Goal: Transaction & Acquisition: Subscribe to service/newsletter

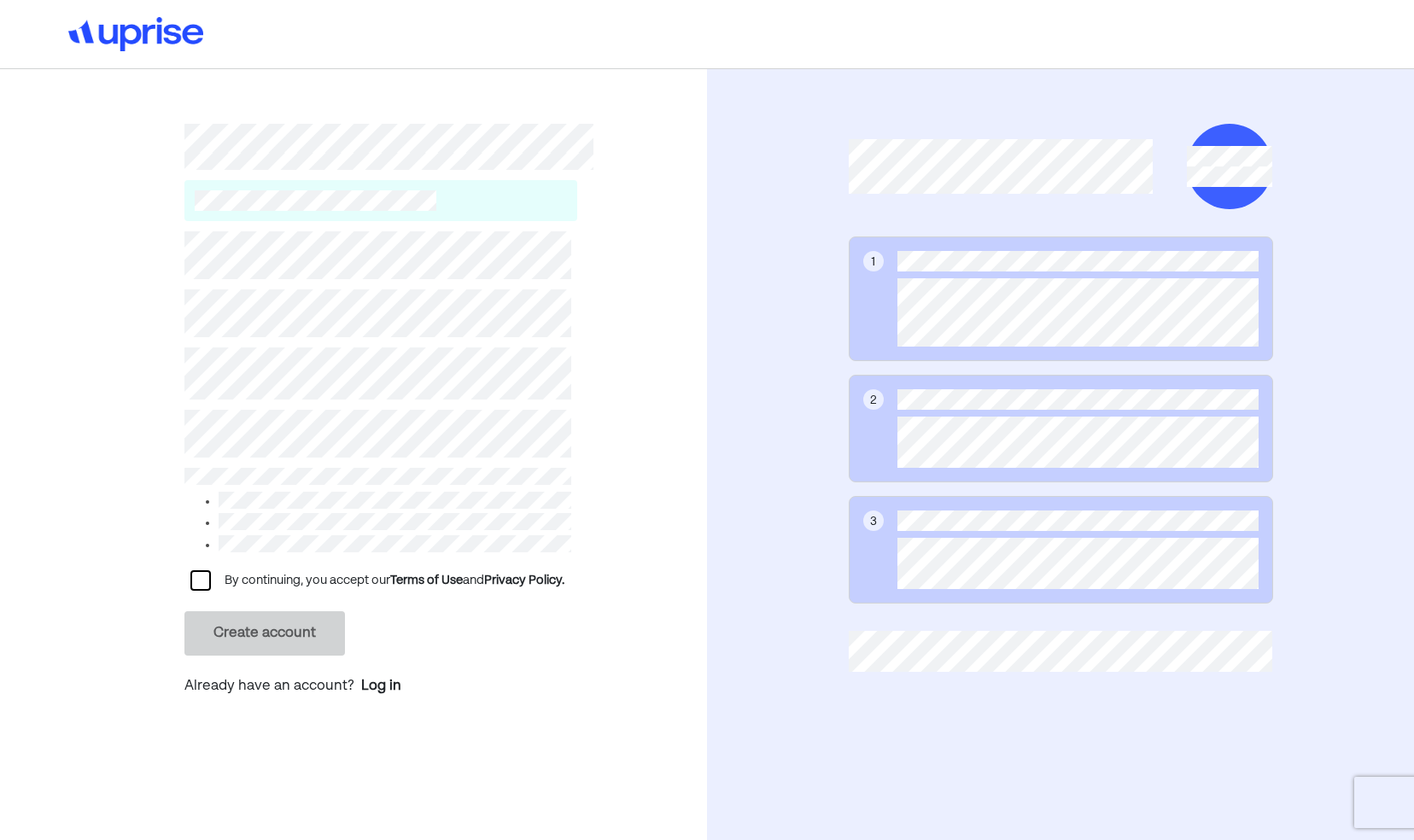
click at [193, 573] on div at bounding box center [200, 580] width 20 height 20
click at [286, 623] on button "Create account" at bounding box center [265, 634] width 161 height 45
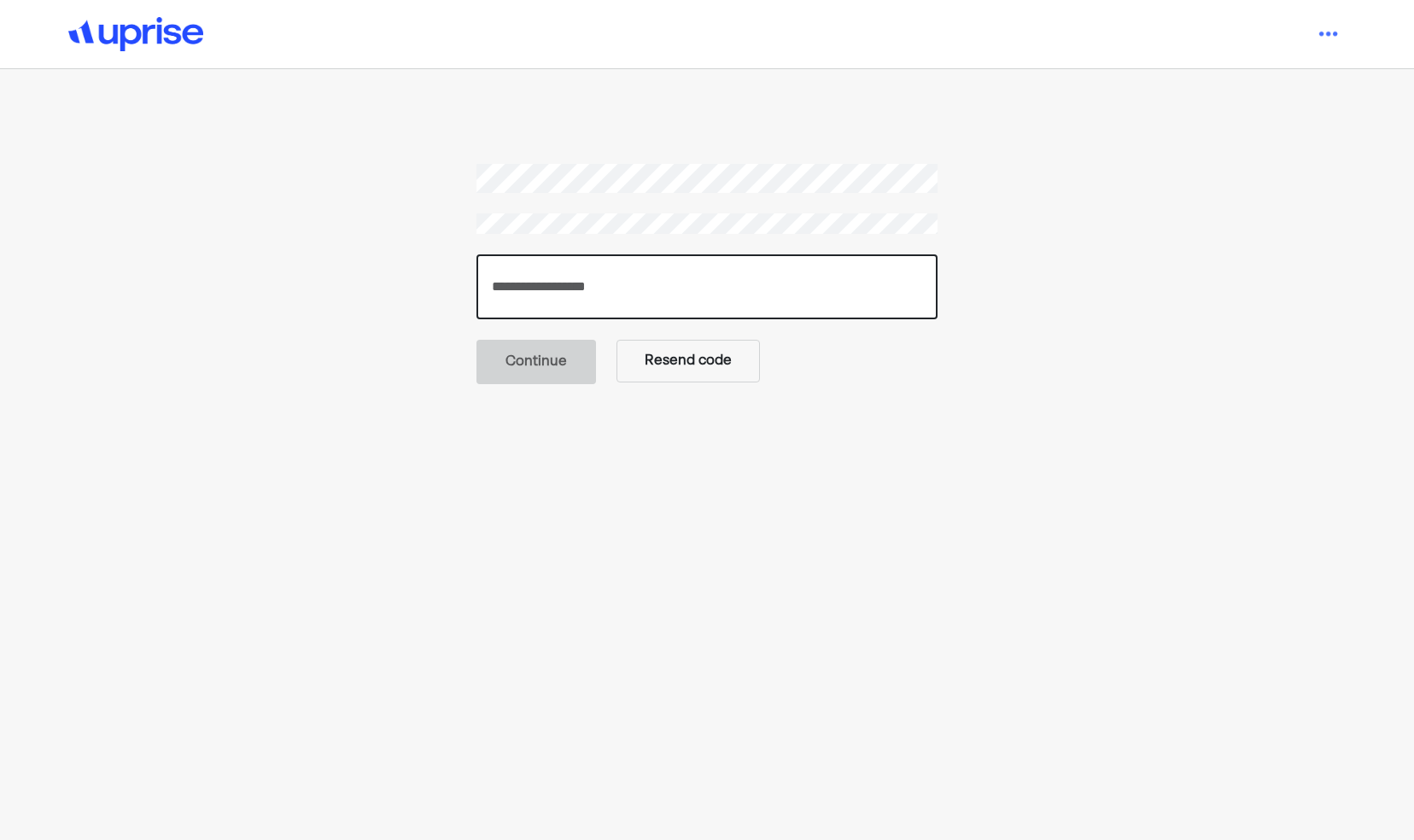
click at [612, 295] on input "number" at bounding box center [707, 286] width 462 height 65
type input "******"
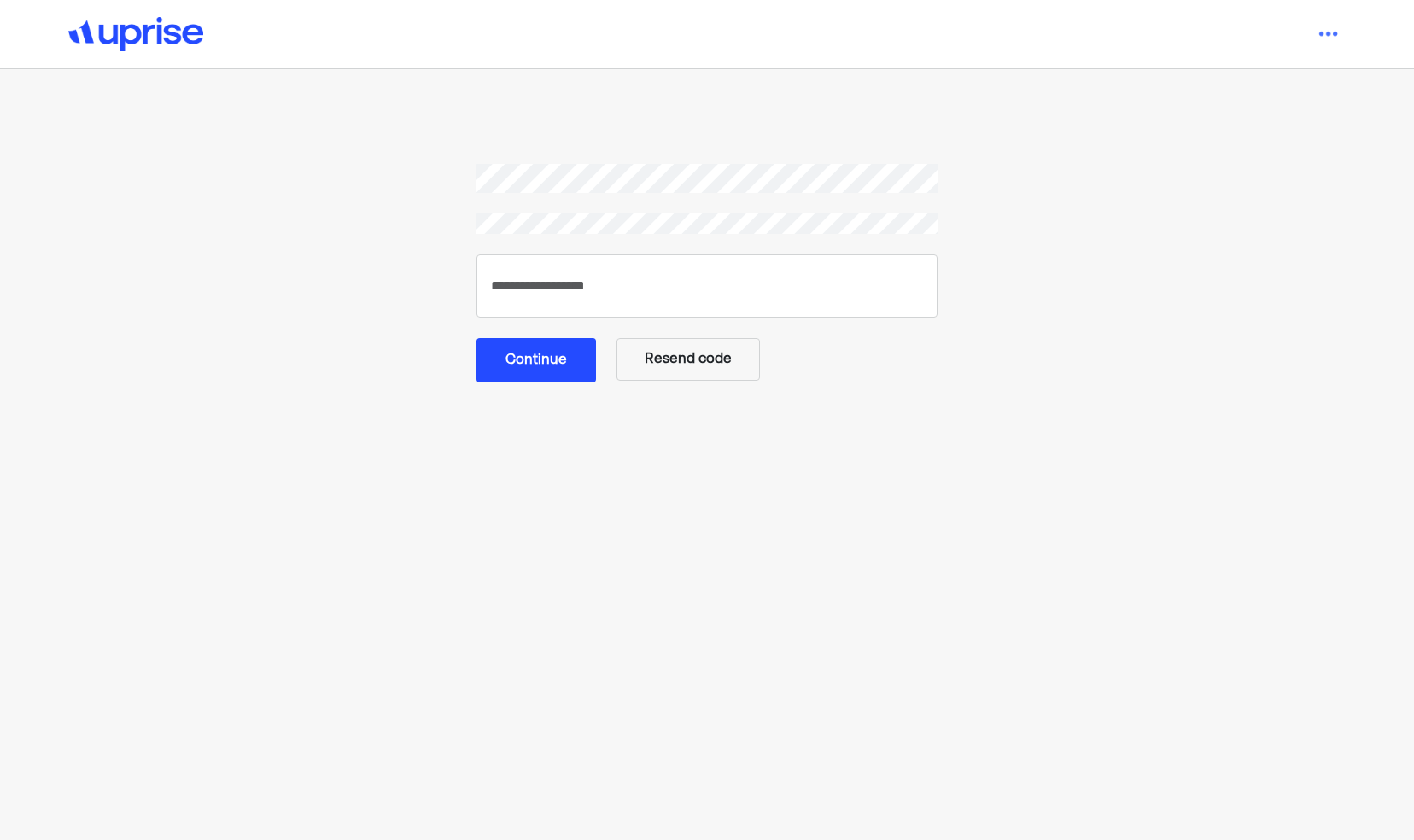
click at [543, 385] on main "****** Continue Resend code" at bounding box center [707, 539] width 990 height 752
click at [541, 367] on button "Continue" at bounding box center [536, 360] width 120 height 45
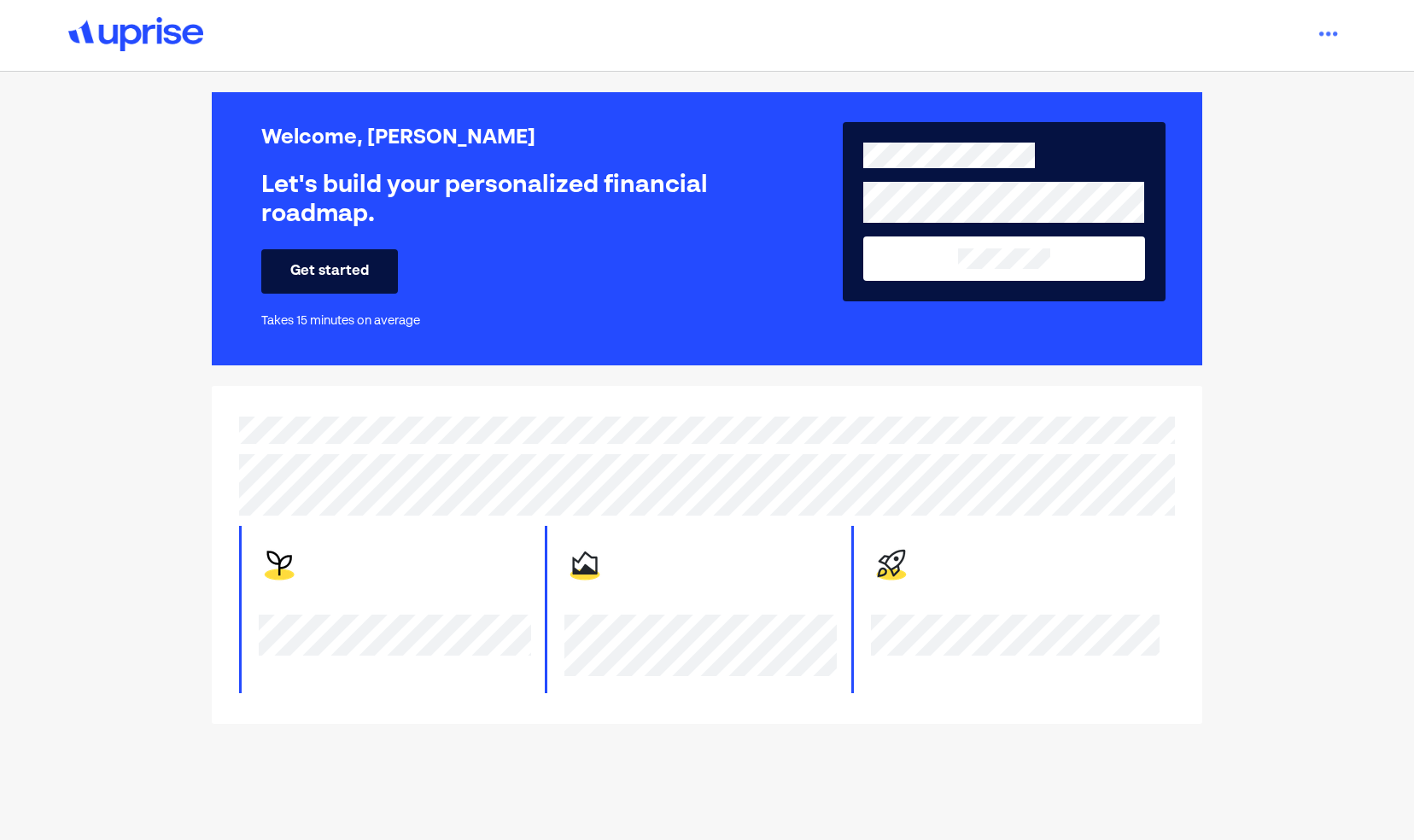
click at [357, 272] on button "Get started" at bounding box center [329, 272] width 136 height 45
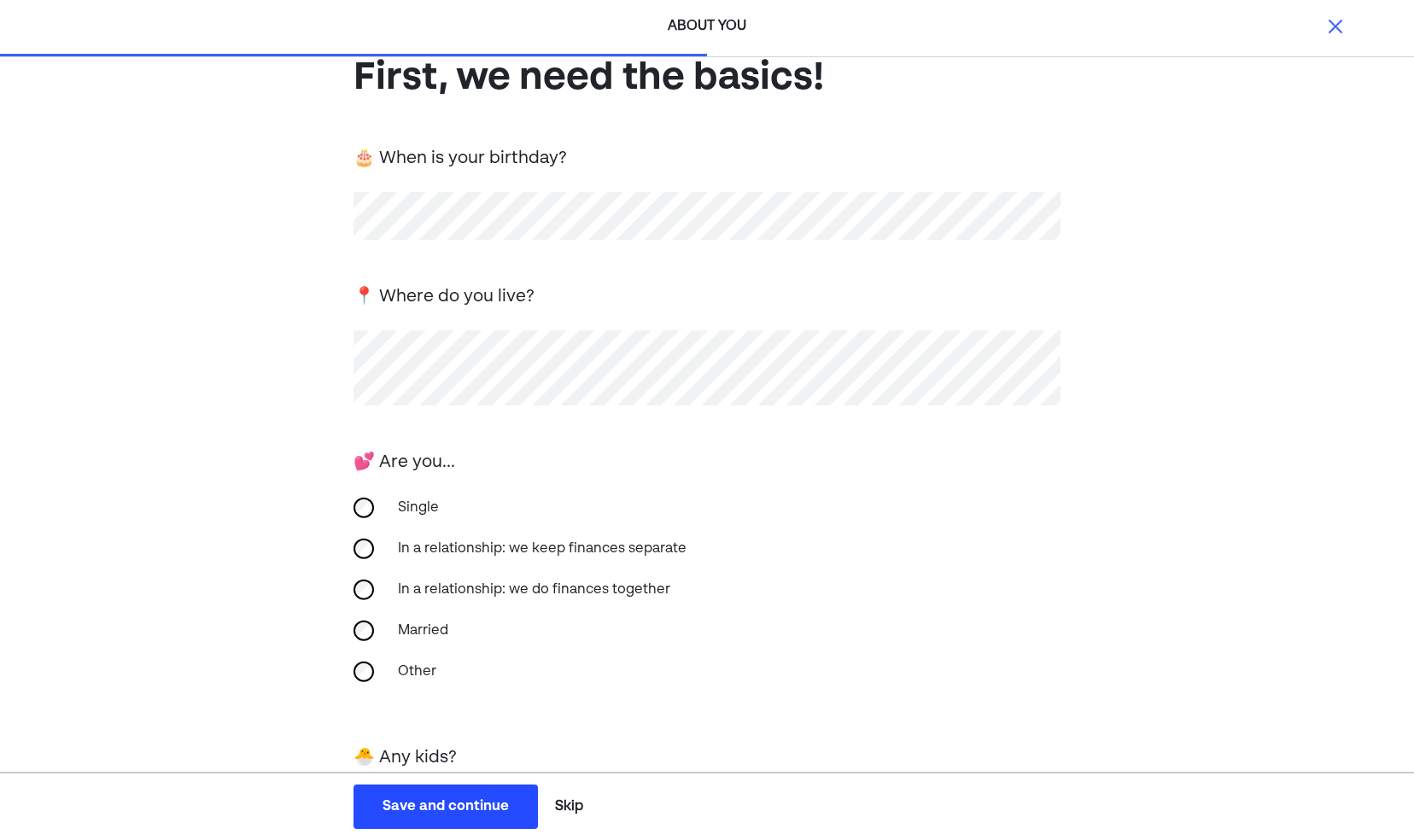
scroll to position [189, 0]
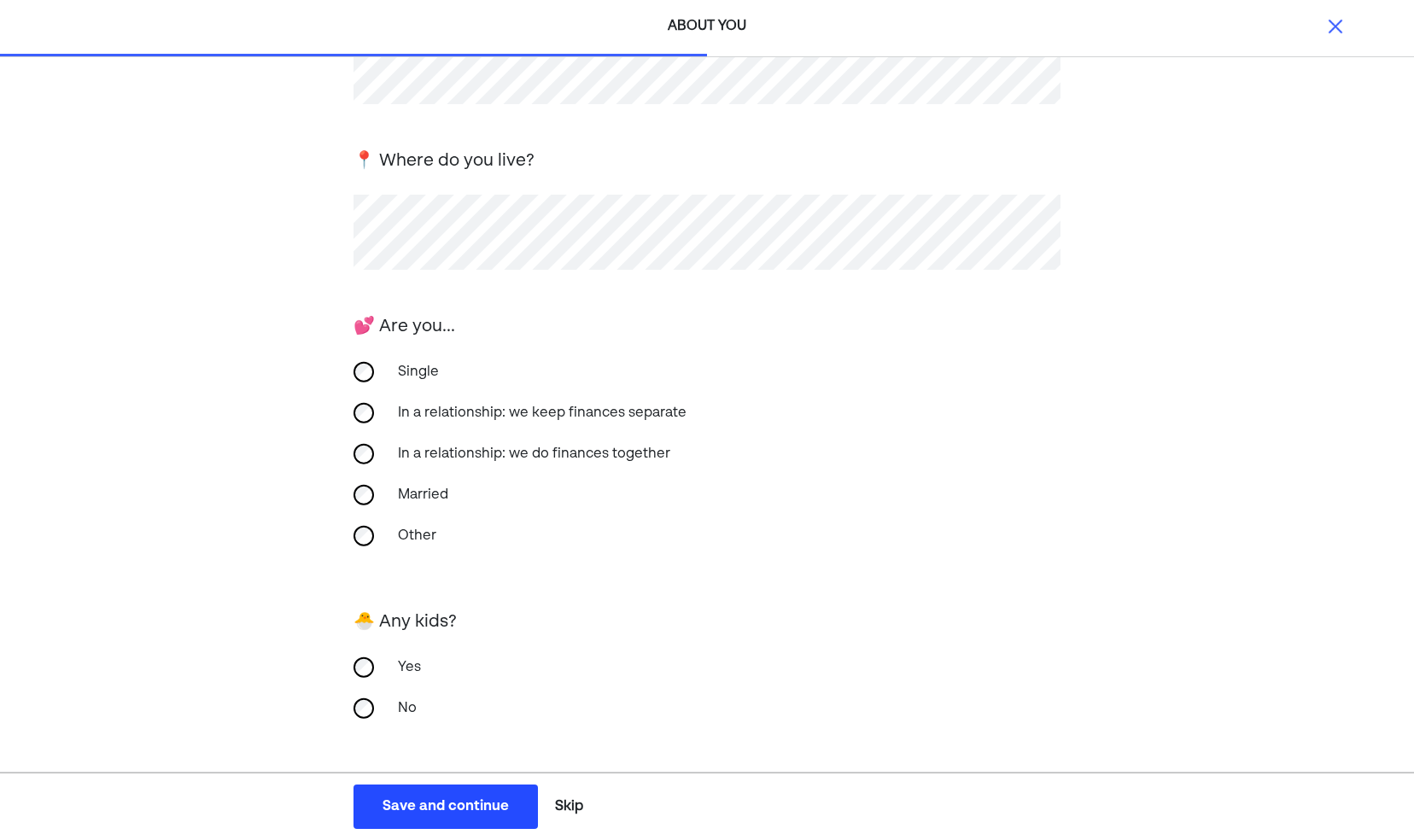
click at [456, 804] on div "Save and continue" at bounding box center [445, 806] width 127 height 20
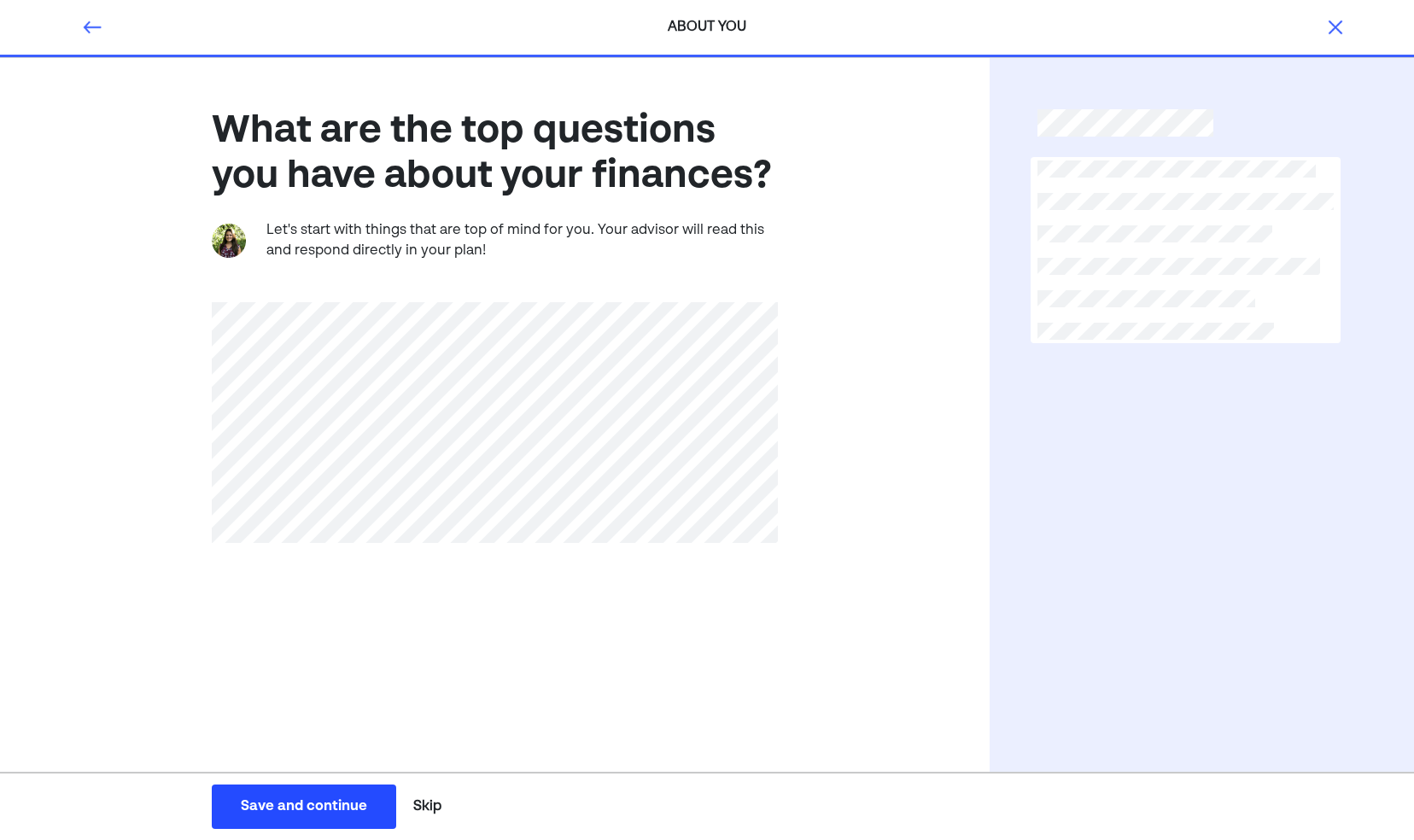
scroll to position [0, 0]
click at [436, 808] on button "Skip" at bounding box center [427, 807] width 42 height 43
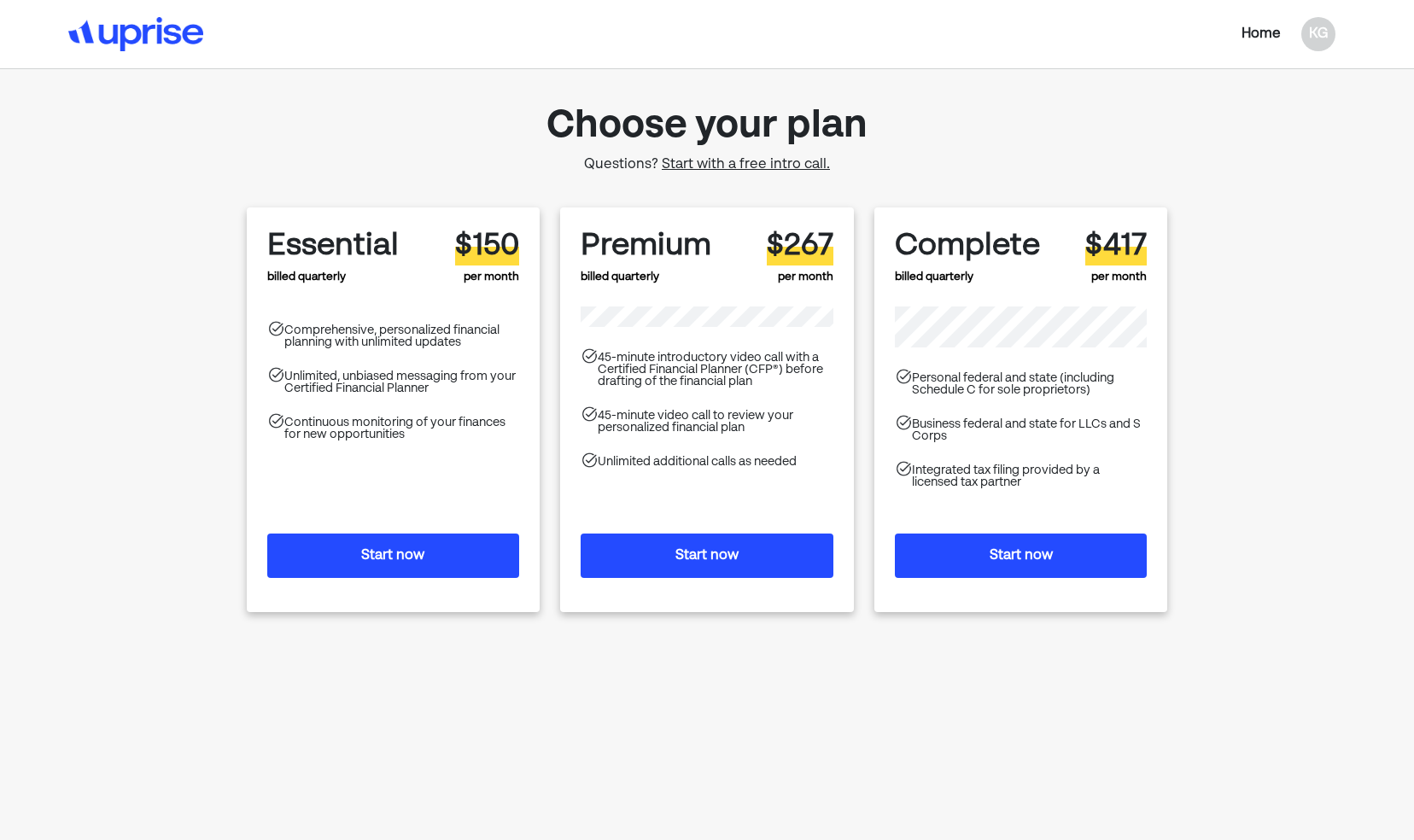
click at [418, 326] on div "Comprehensive, personalized financial planning with unlimited updates" at bounding box center [403, 336] width 236 height 24
click at [1269, 29] on div "Home" at bounding box center [1261, 34] width 40 height 20
click at [733, 549] on button "Start now" at bounding box center [707, 556] width 253 height 45
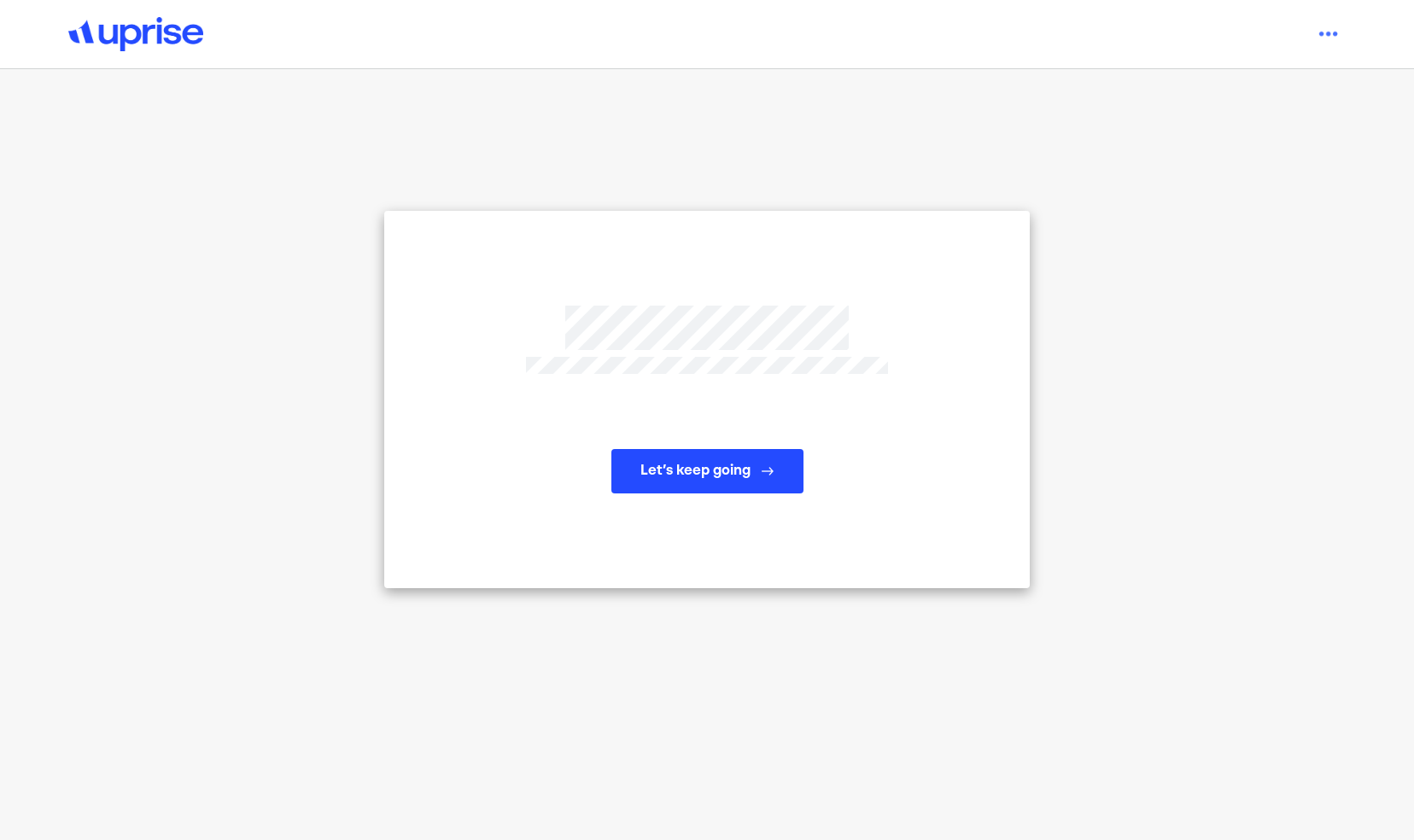
click at [723, 468] on button "Let’s keep going" at bounding box center [707, 471] width 193 height 45
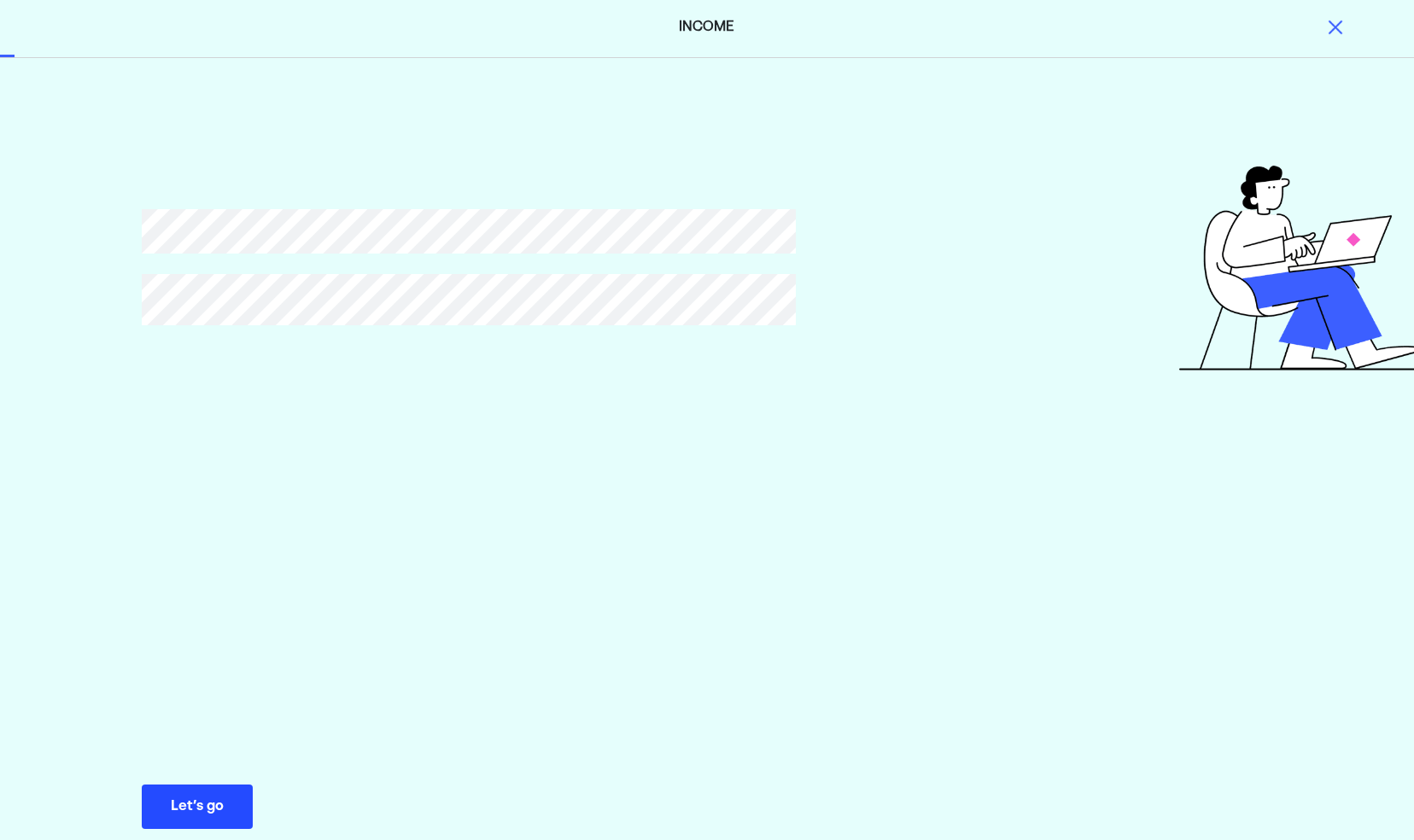
click at [195, 807] on div "Let’s go" at bounding box center [196, 806] width 53 height 20
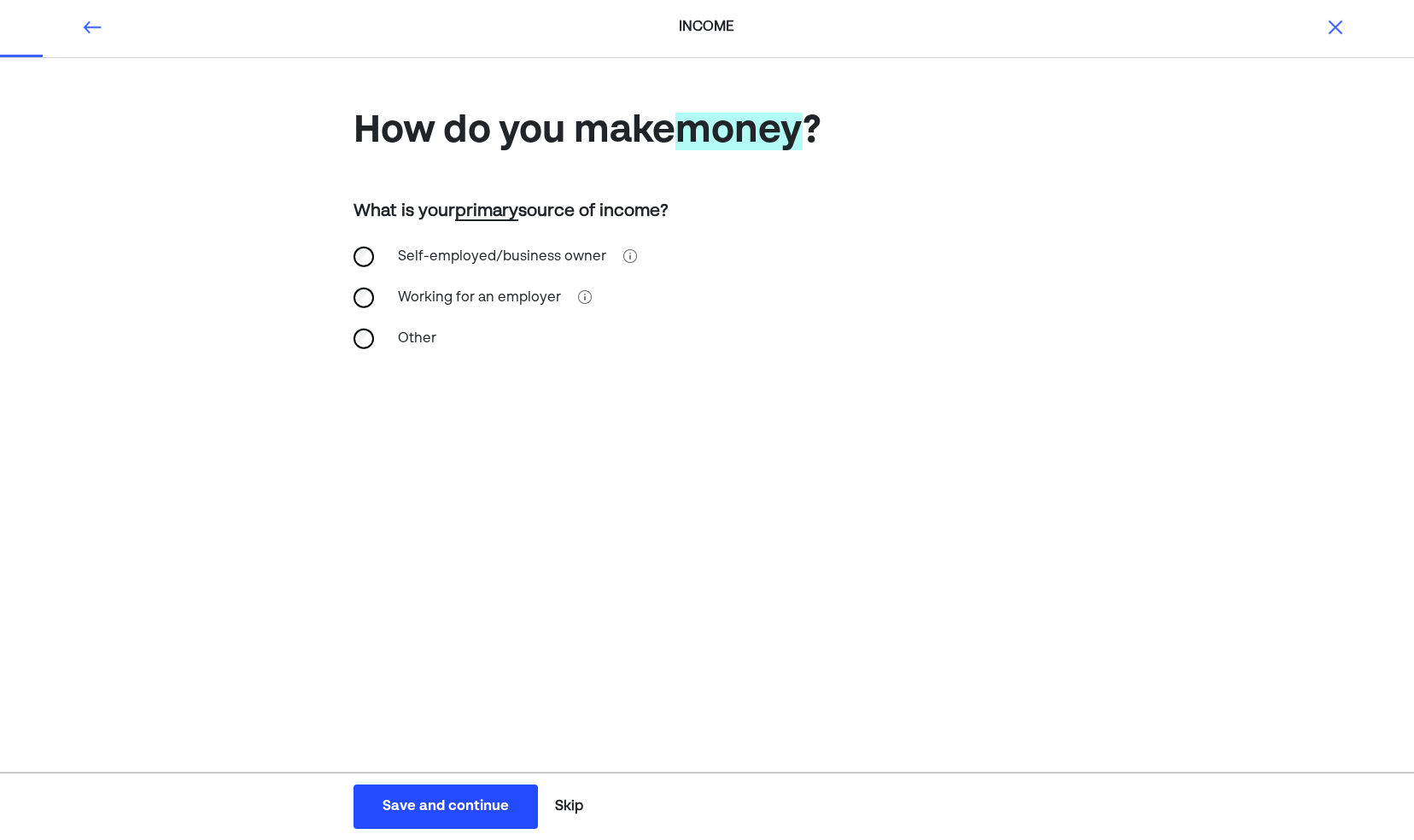
click at [367, 268] on div "Self-employed/business owner" at bounding box center [707, 256] width 707 height 41
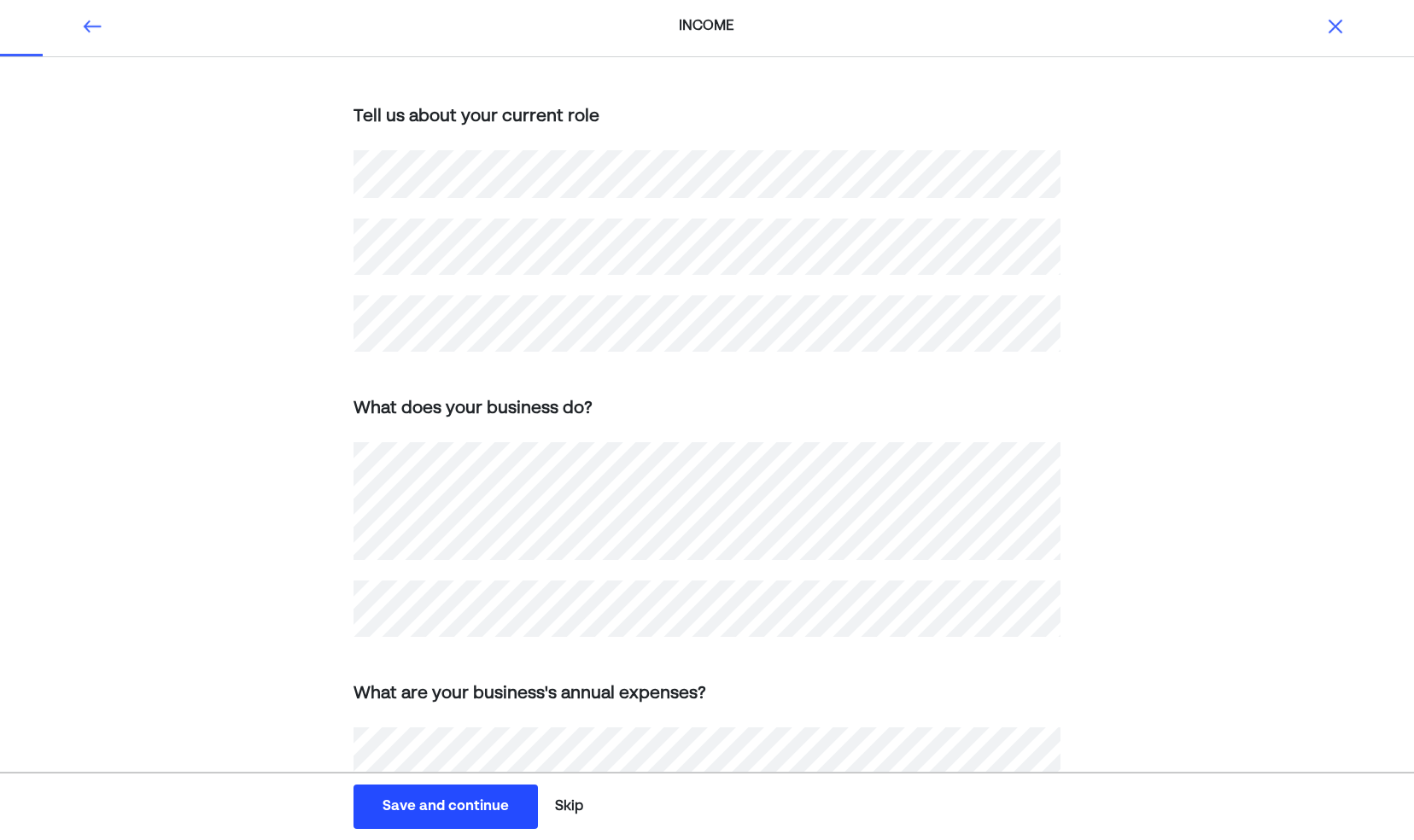
scroll to position [374, 0]
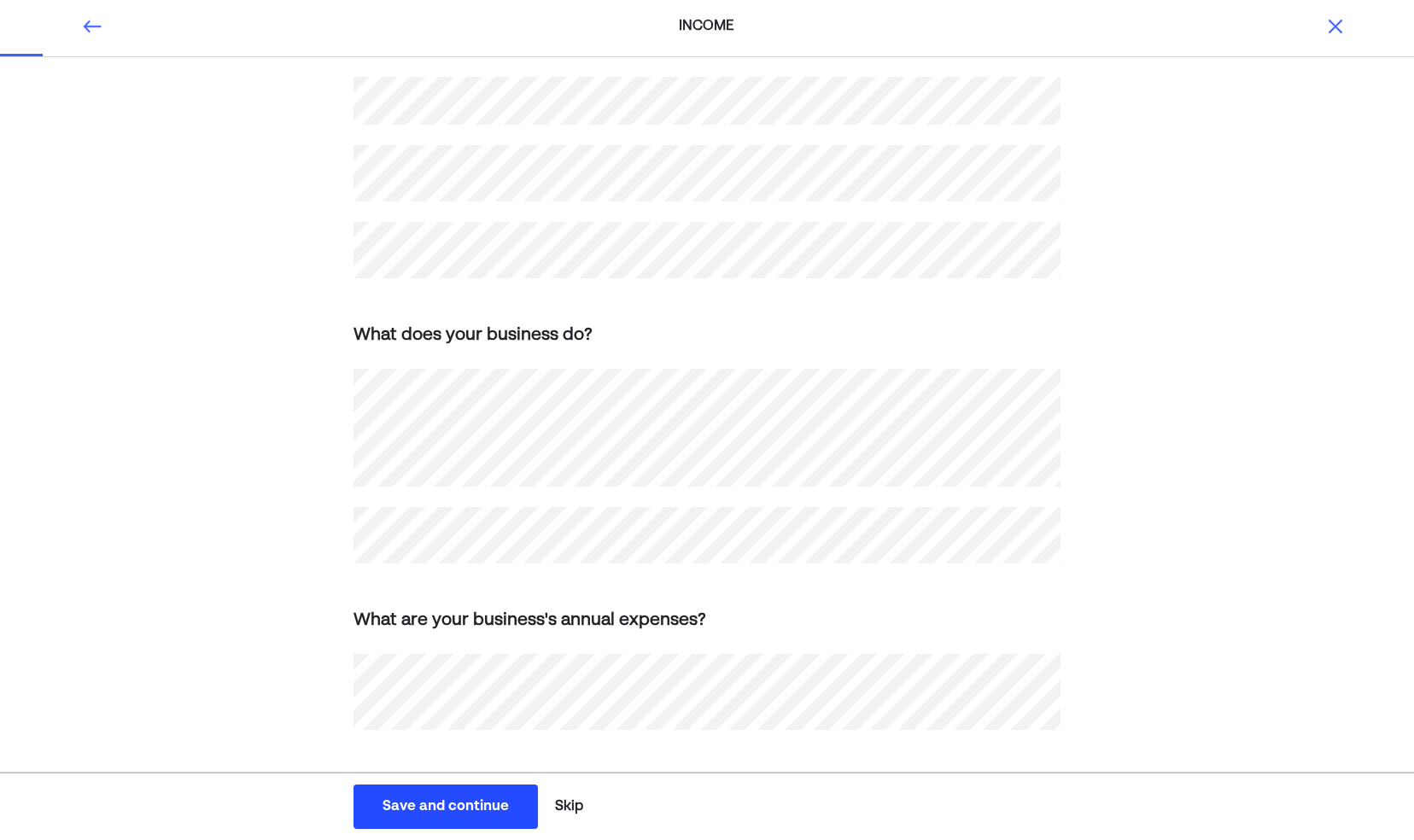
click at [442, 811] on div "Save and continue" at bounding box center [445, 806] width 127 height 20
click at [453, 815] on div "Save and continue" at bounding box center [445, 806] width 127 height 20
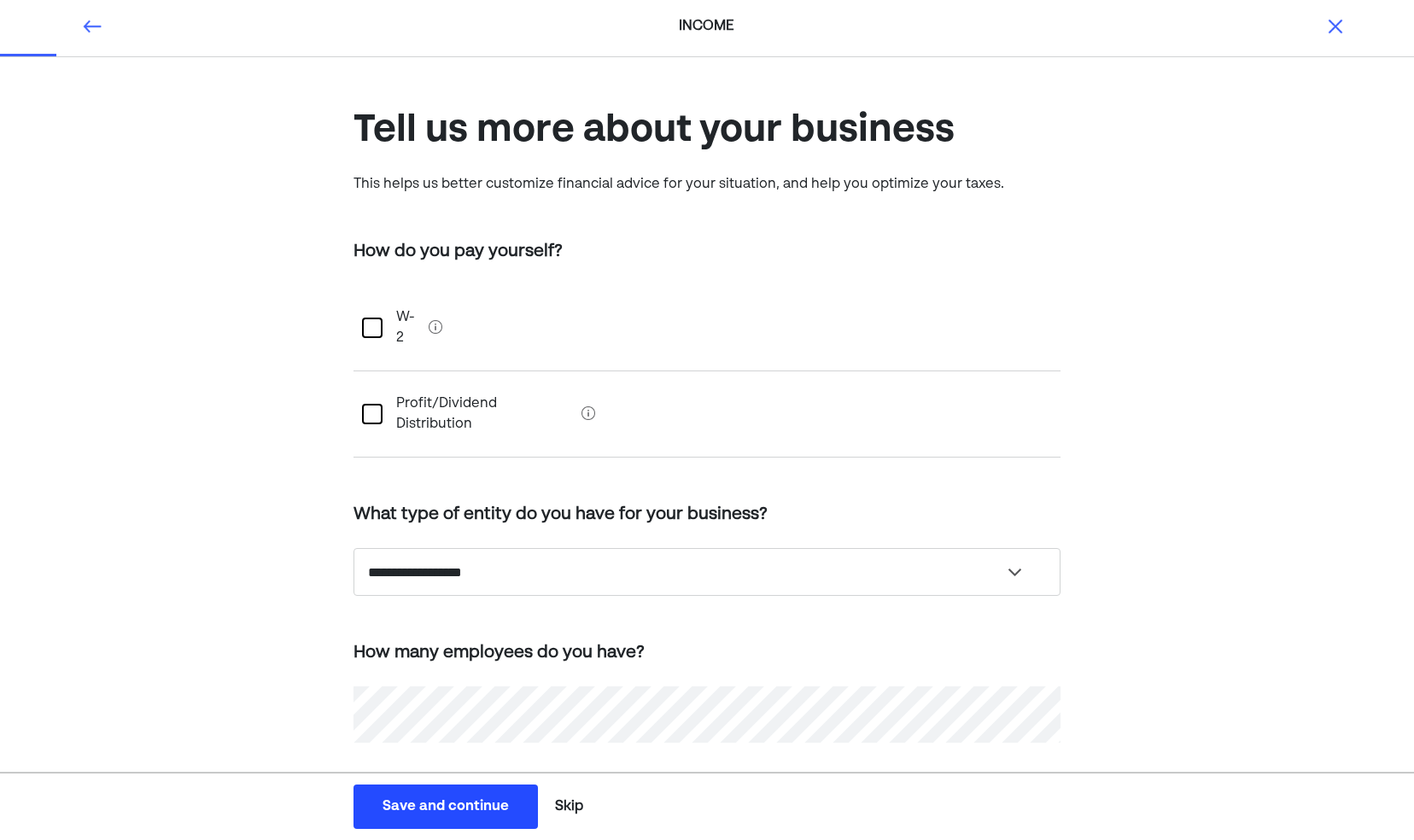
scroll to position [0, 0]
click at [370, 405] on div at bounding box center [372, 414] width 20 height 20
click at [475, 549] on select "**********" at bounding box center [707, 572] width 707 height 47
select select "**********"
click at [353, 549] on select "**********" at bounding box center [707, 572] width 707 height 47
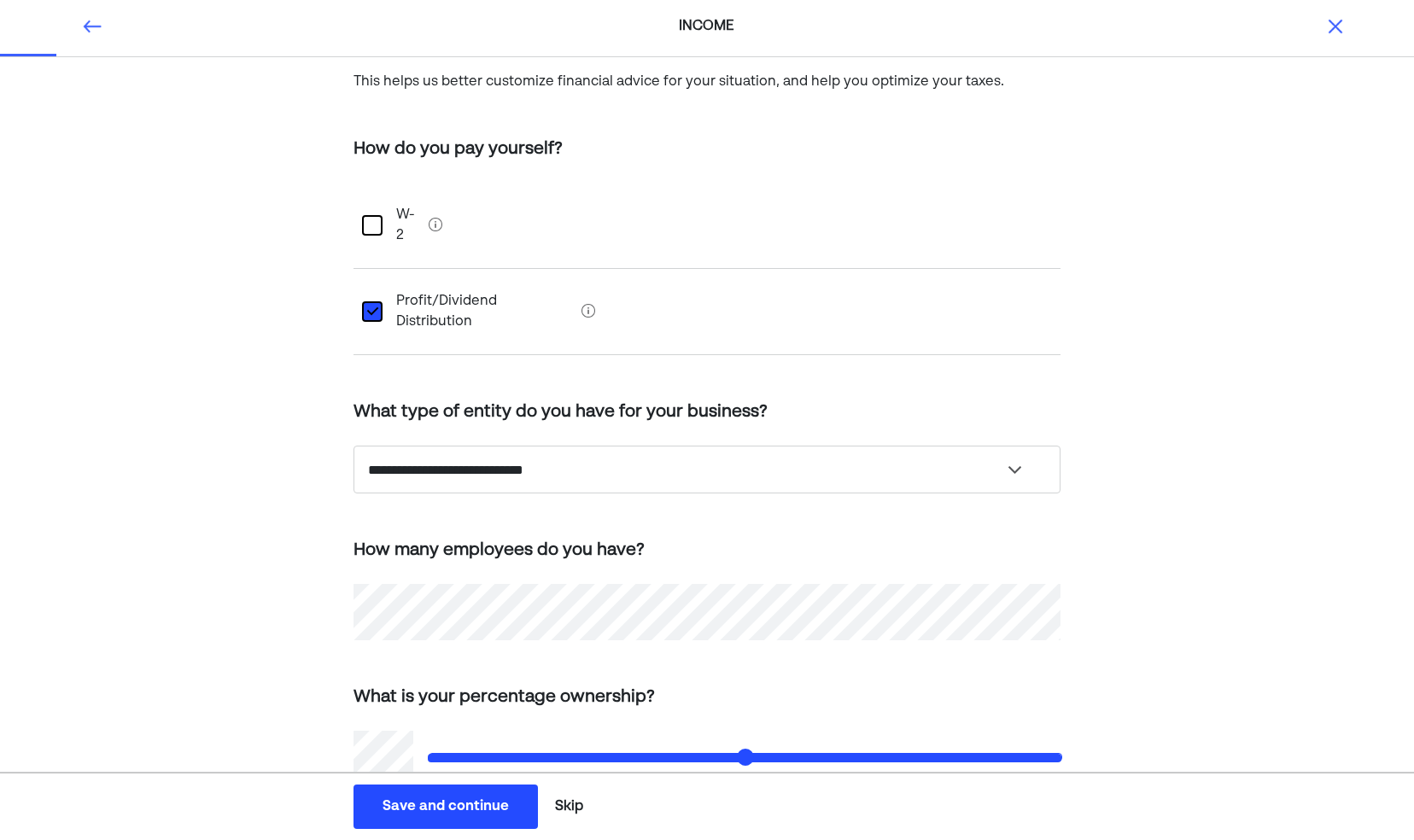
scroll to position [111, 0]
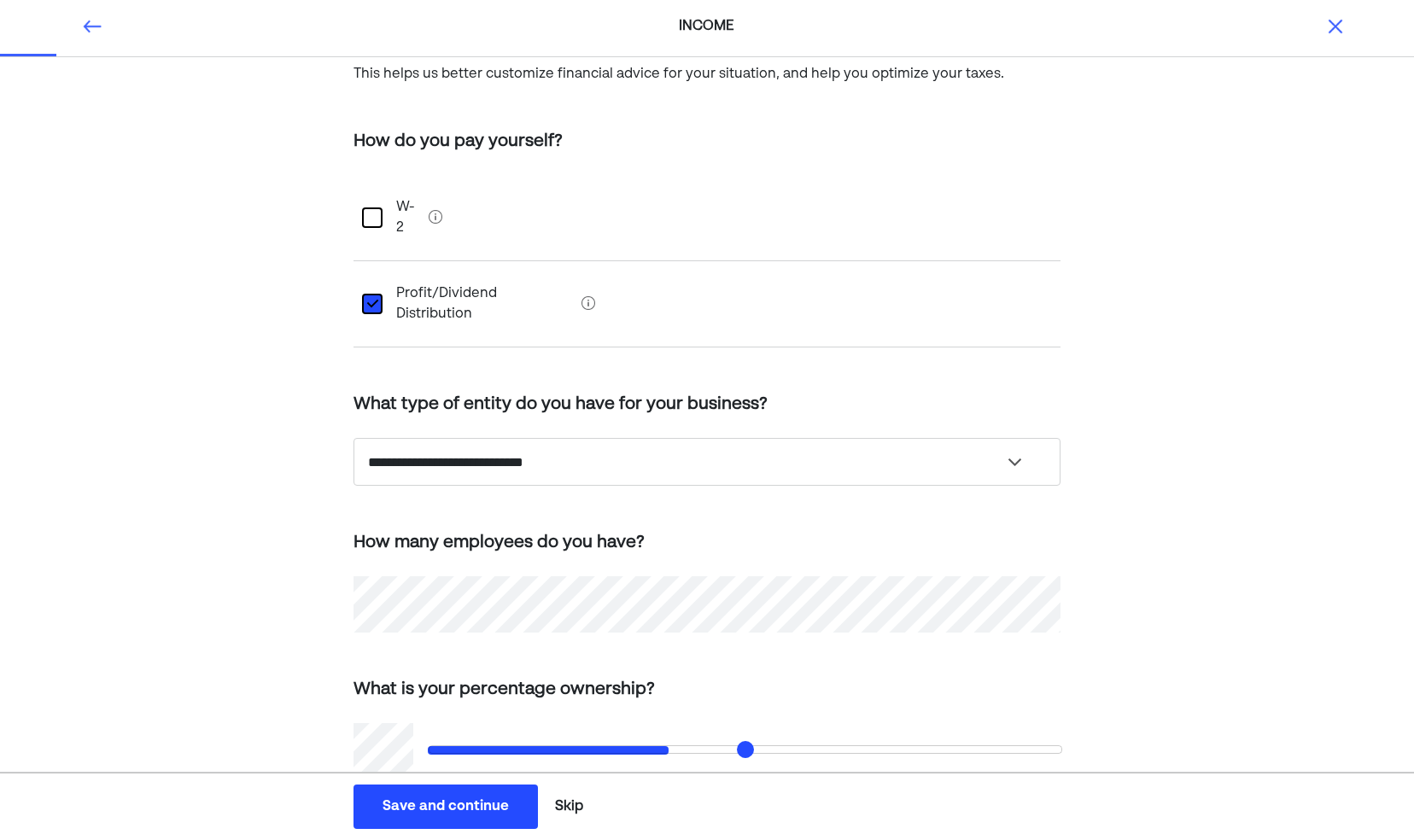
drag, startPoint x: 1052, startPoint y: 704, endPoint x: 670, endPoint y: 705, distance: 382.0
type input "**"
click at [670, 745] on input "range" at bounding box center [745, 749] width 634 height 9
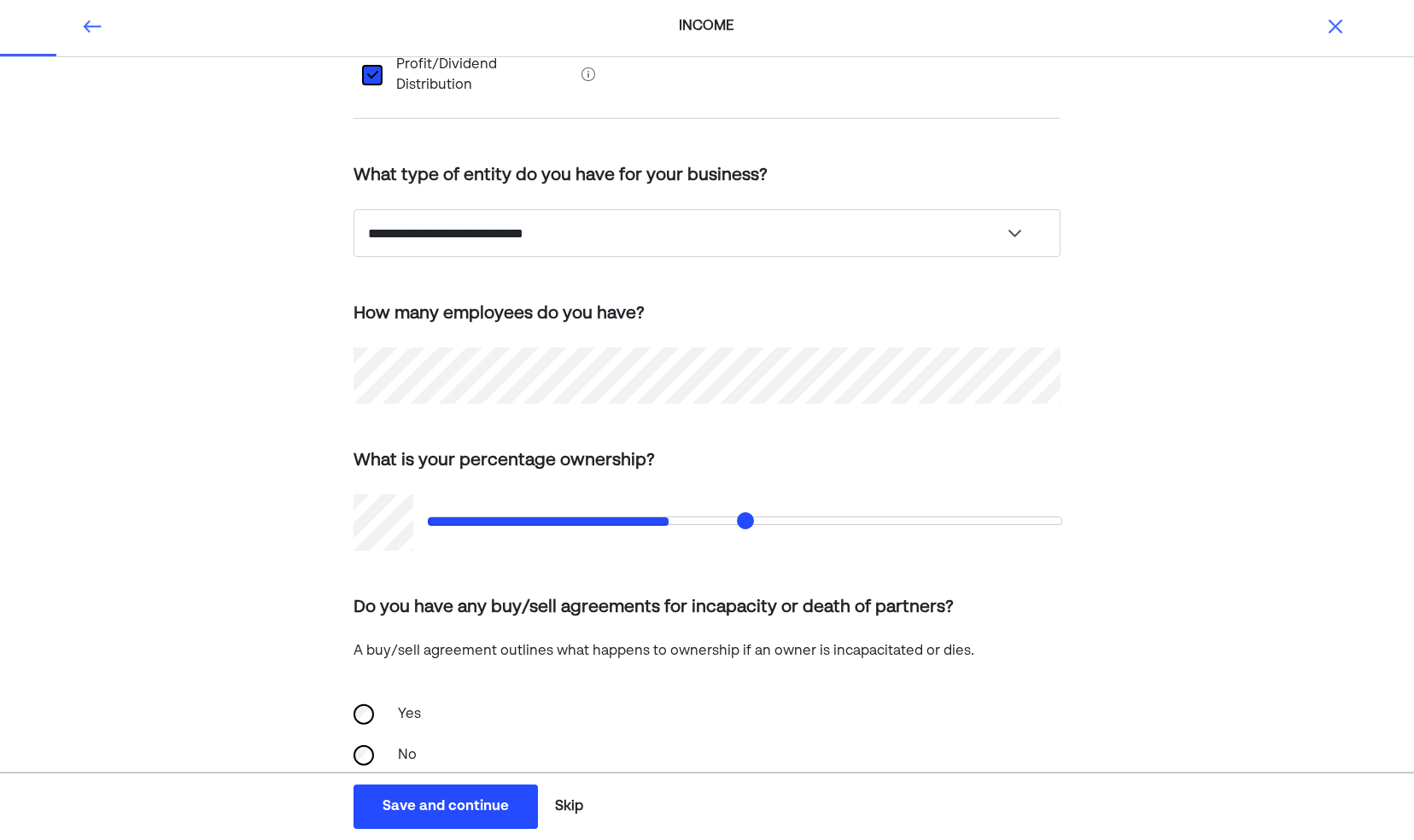
scroll to position [345, 0]
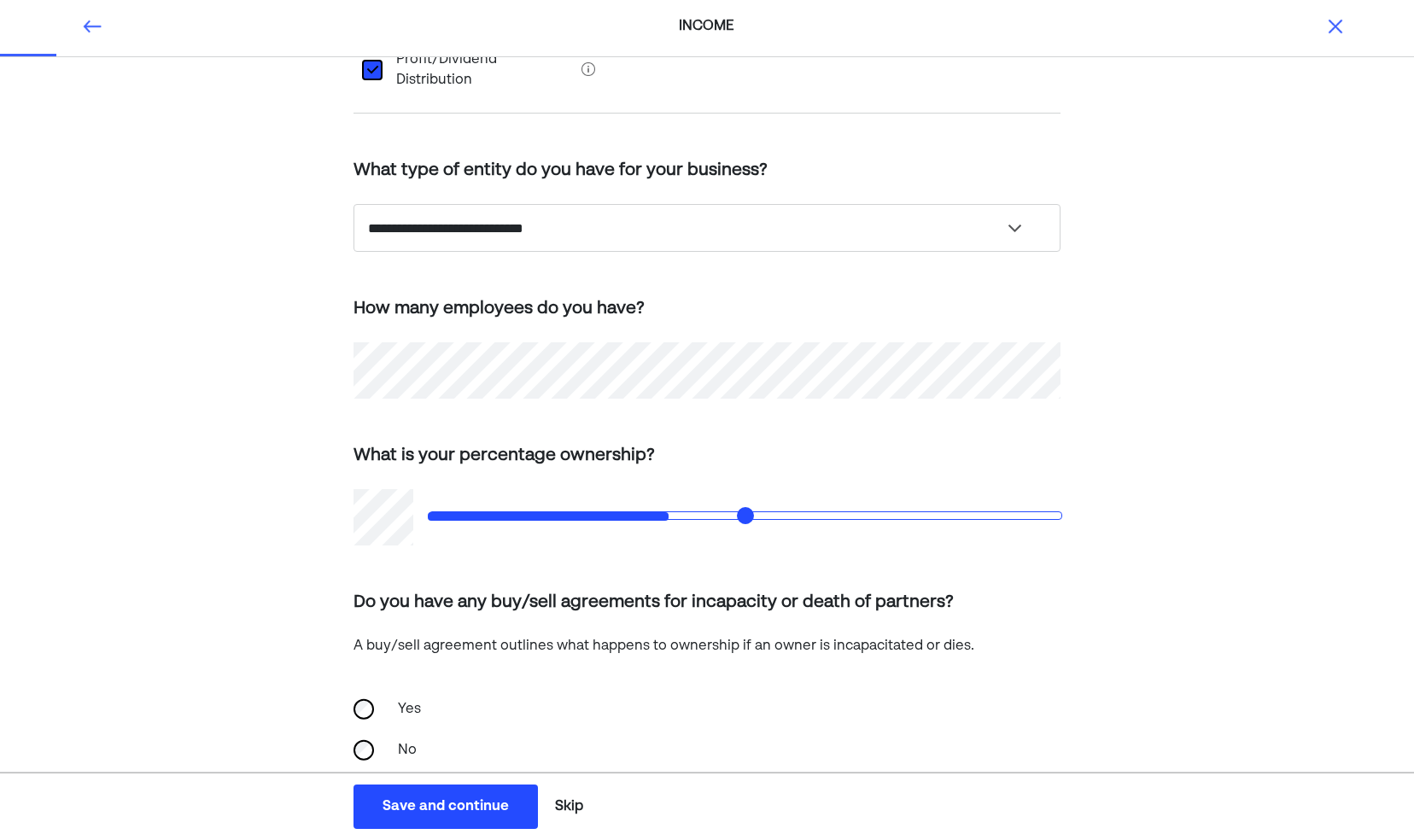
click at [435, 790] on button "Save and continue Save Save and continue" at bounding box center [445, 807] width 185 height 45
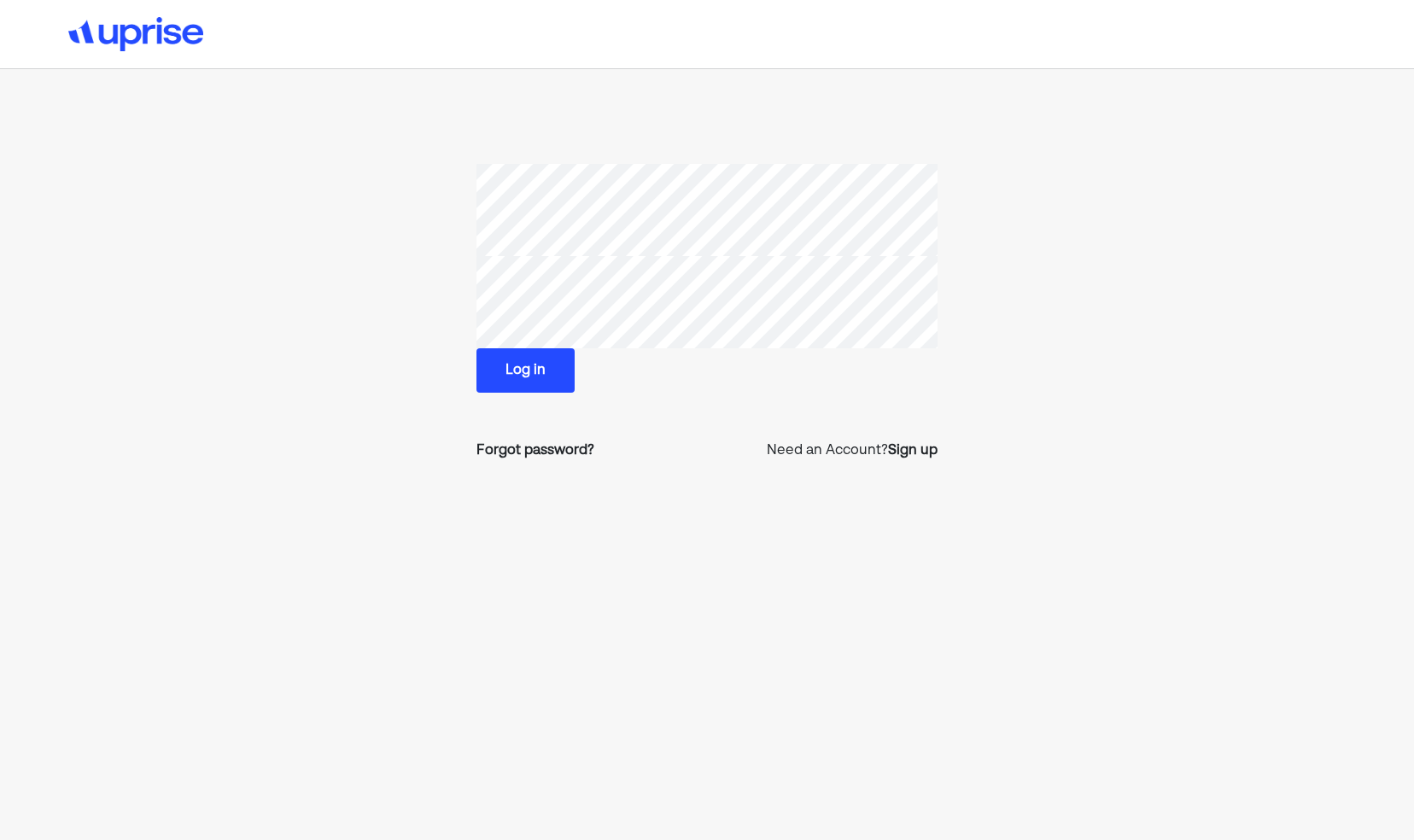
click at [560, 377] on button "Log in" at bounding box center [525, 371] width 98 height 45
click at [541, 367] on button "Log in" at bounding box center [525, 371] width 98 height 45
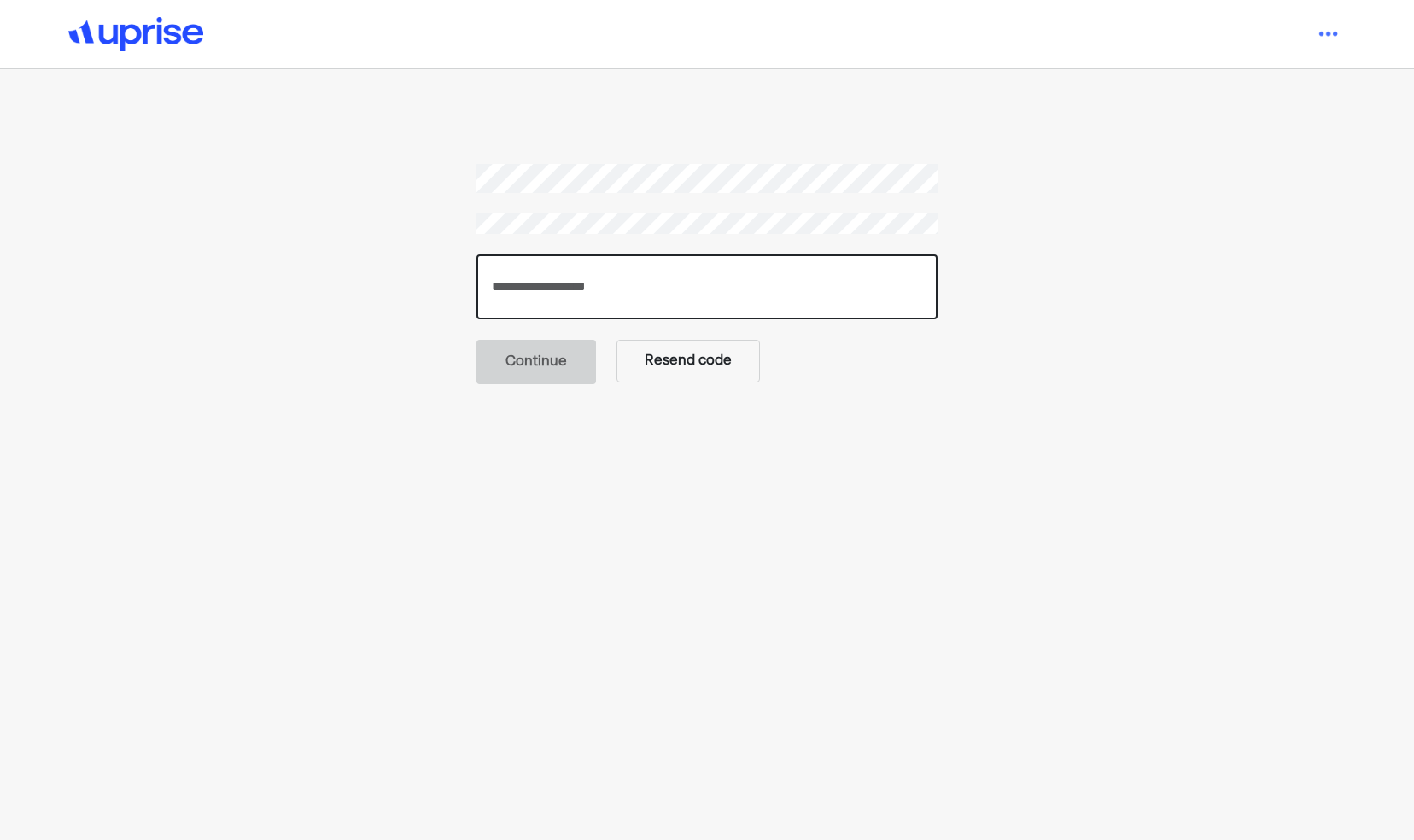
click at [598, 287] on input "number" at bounding box center [707, 286] width 462 height 65
type input "******"
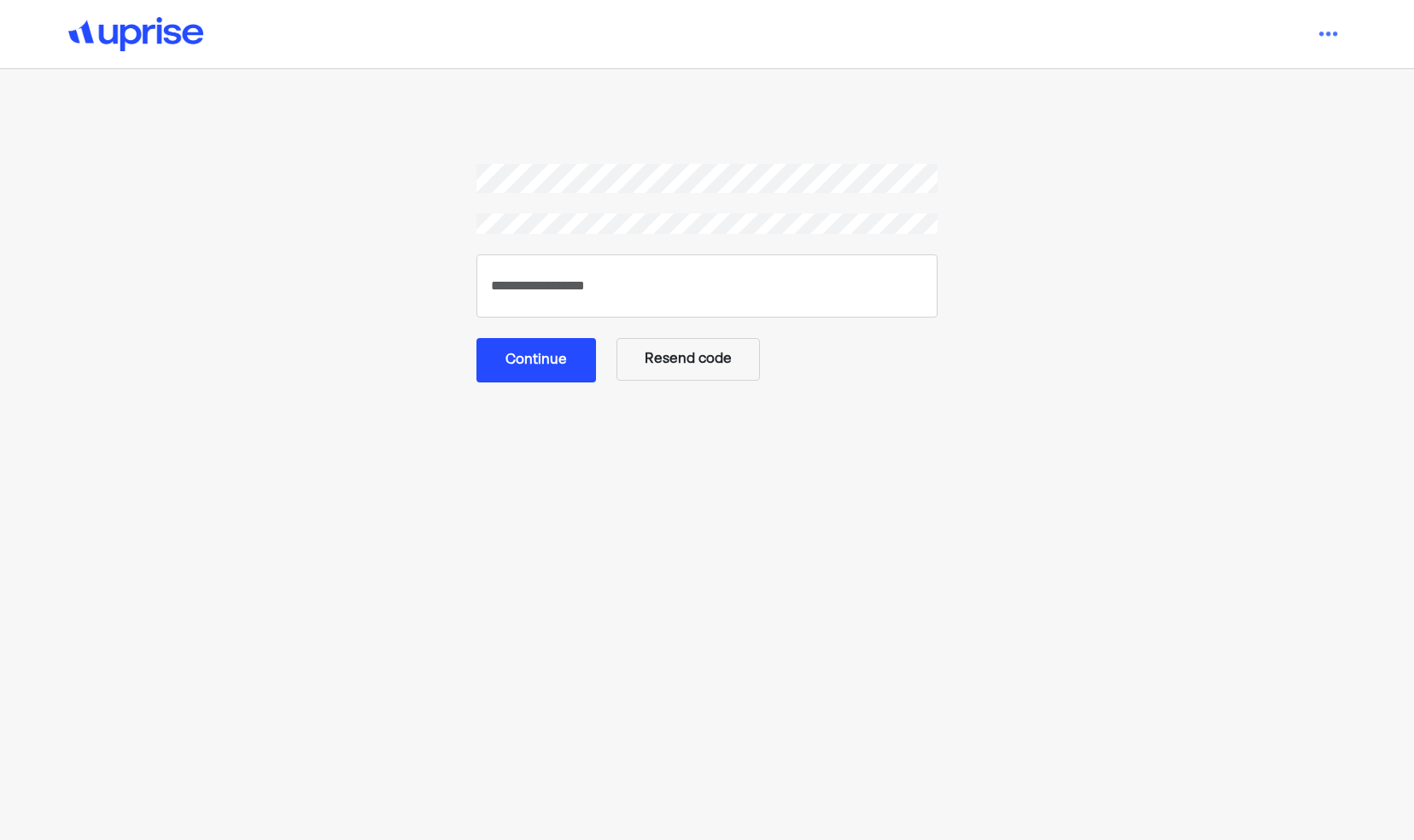
click at [557, 361] on button "Continue" at bounding box center [536, 360] width 120 height 45
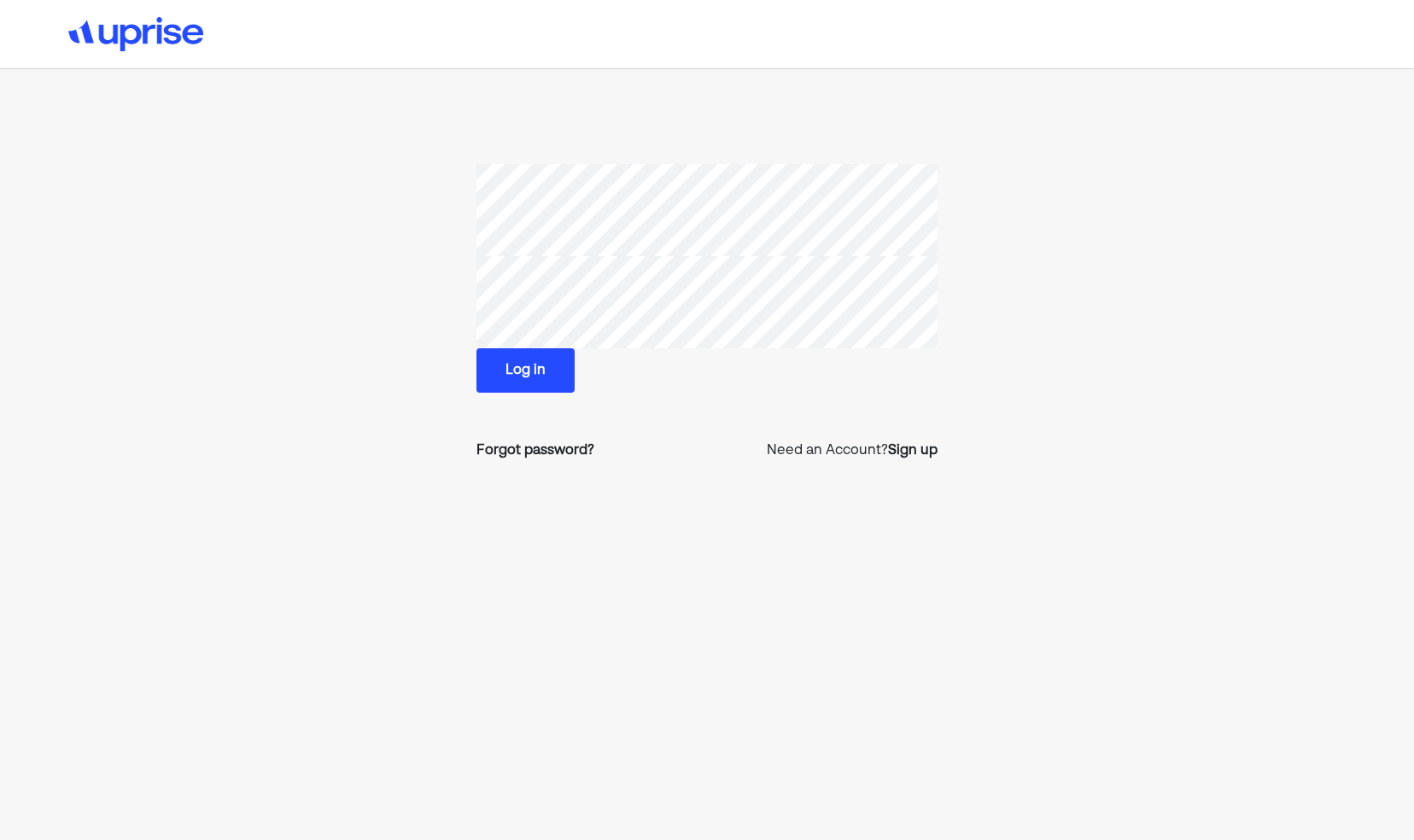
click at [533, 368] on button "Log in" at bounding box center [525, 371] width 98 height 45
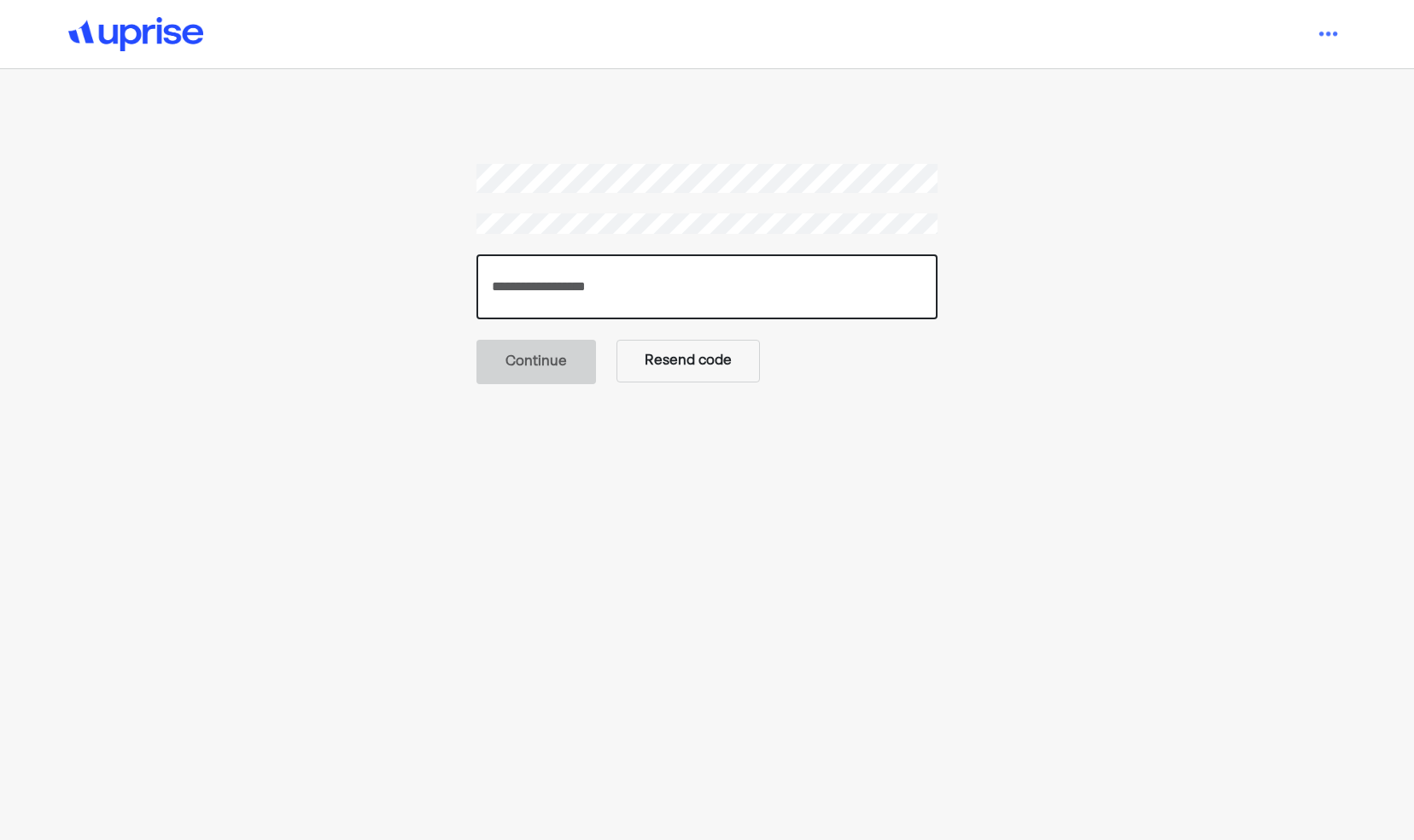
click at [551, 297] on input "number" at bounding box center [707, 286] width 462 height 65
